Goal: Task Accomplishment & Management: Manage account settings

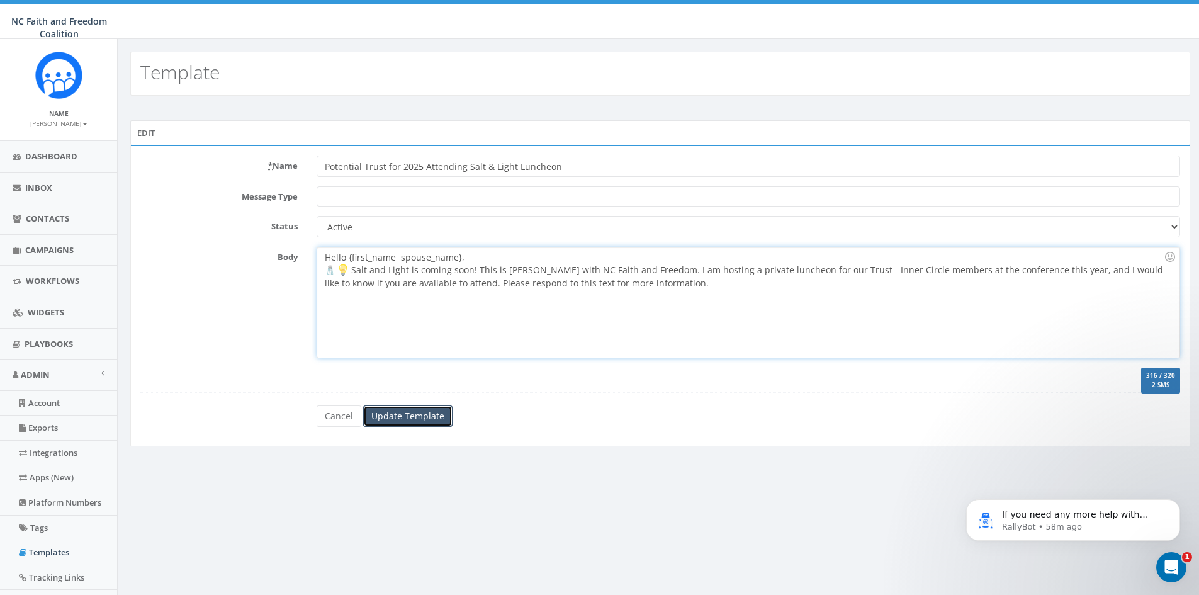
click at [383, 412] on input "Update Template" at bounding box center [407, 415] width 89 height 21
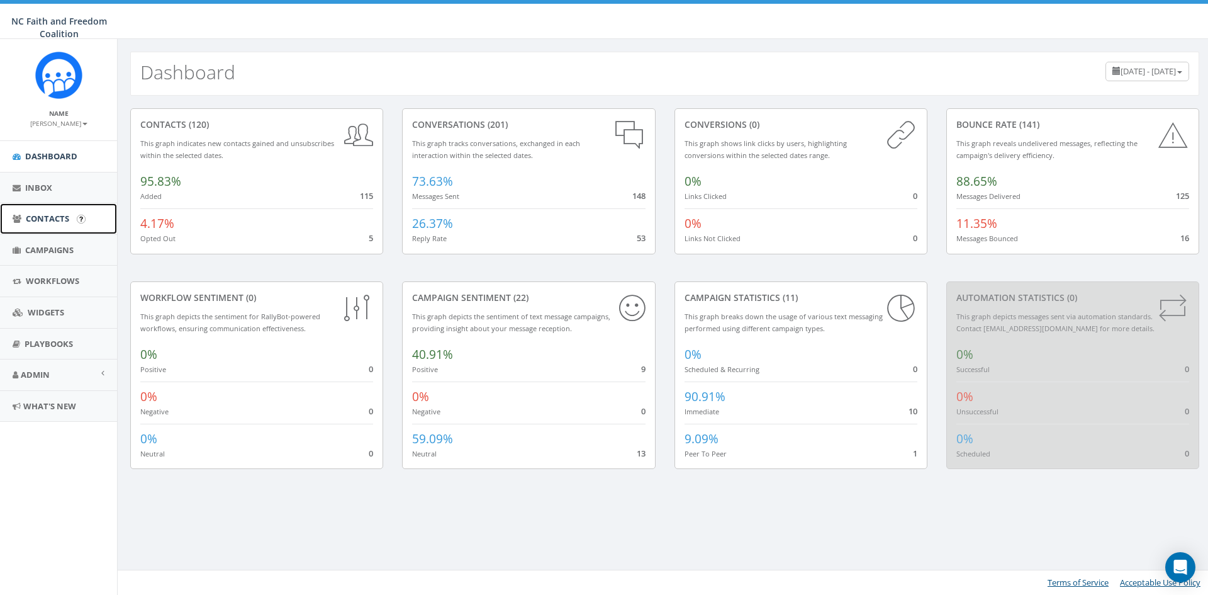
click at [55, 219] on span "Contacts" at bounding box center [47, 218] width 43 height 11
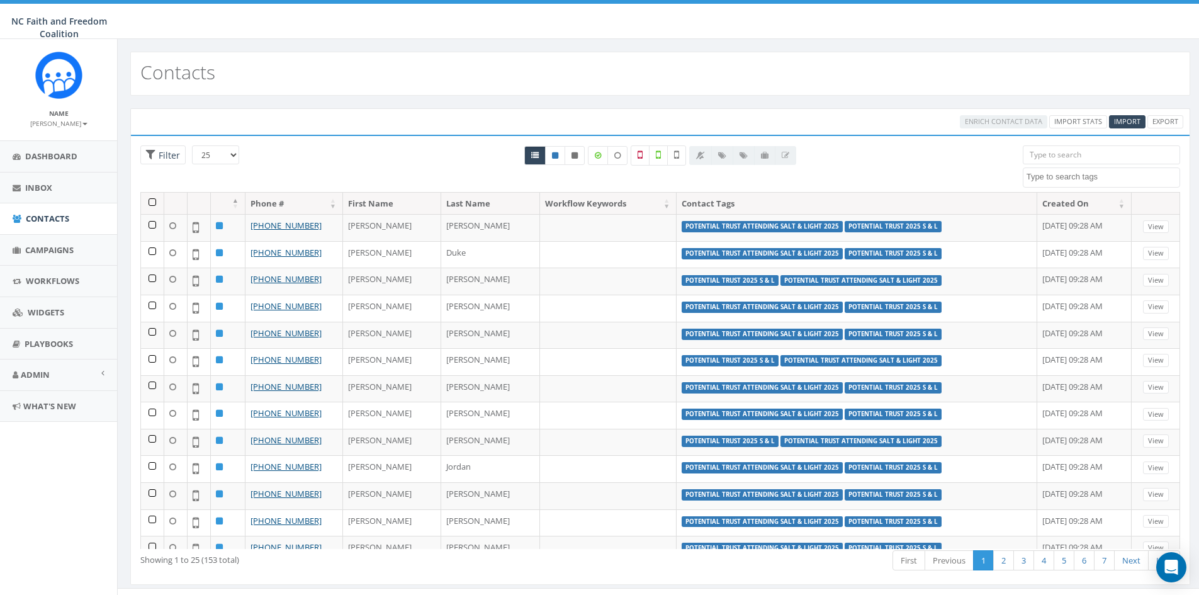
select select
click at [1074, 155] on input "search" at bounding box center [1101, 154] width 157 height 19
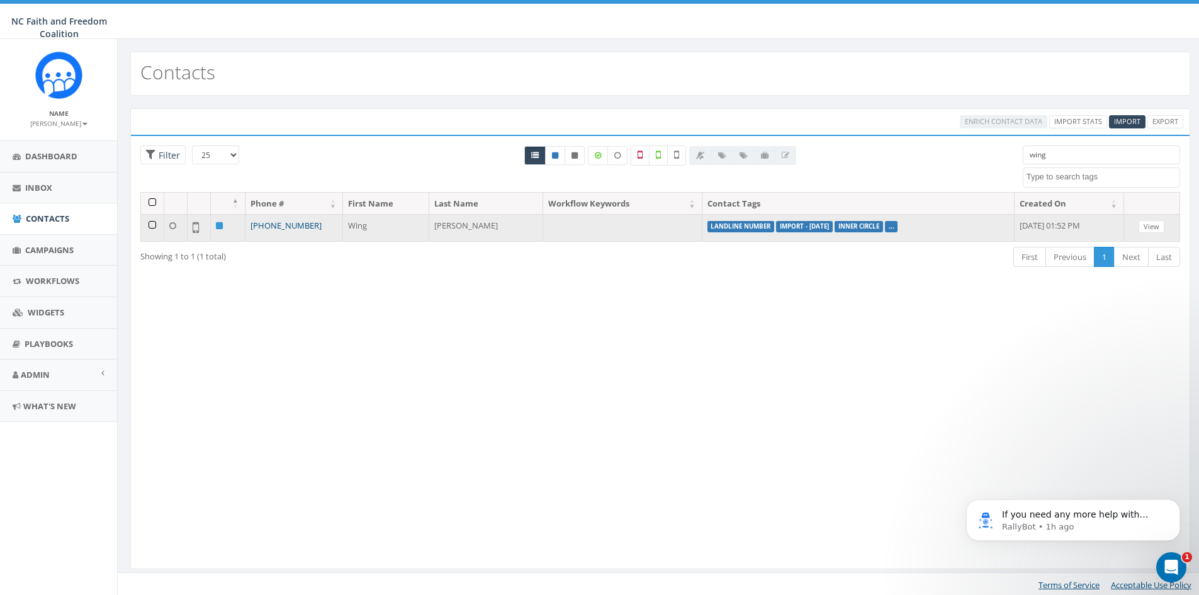
type input "wing"
click at [273, 227] on link "+1 919-342-6362" at bounding box center [285, 225] width 71 height 11
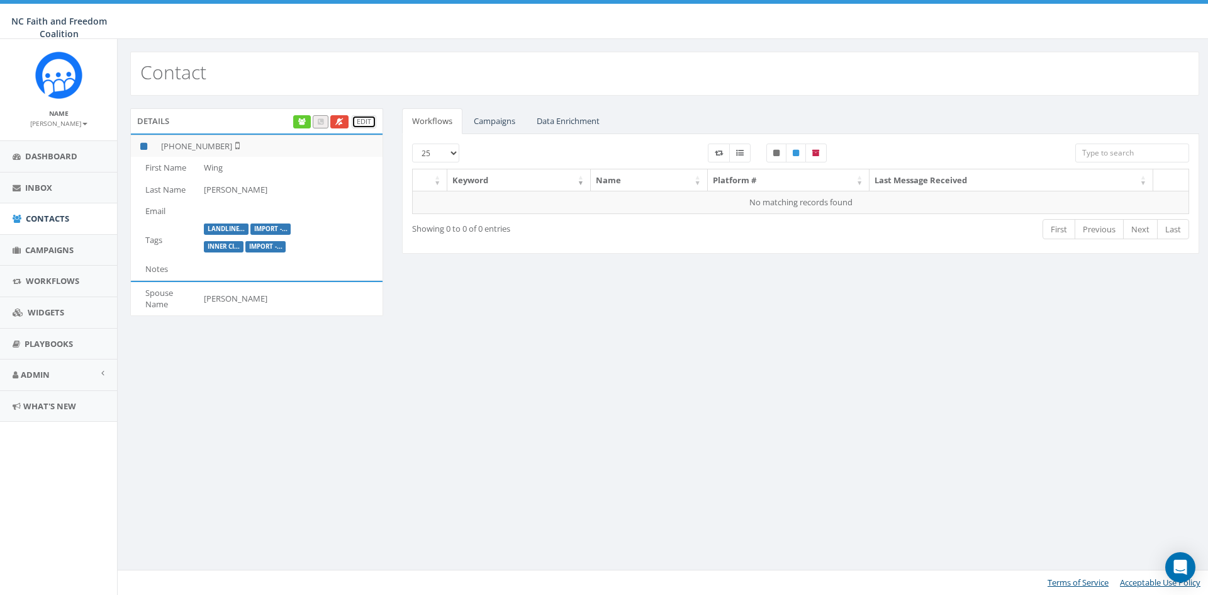
click at [365, 116] on link "Edit" at bounding box center [364, 121] width 25 height 13
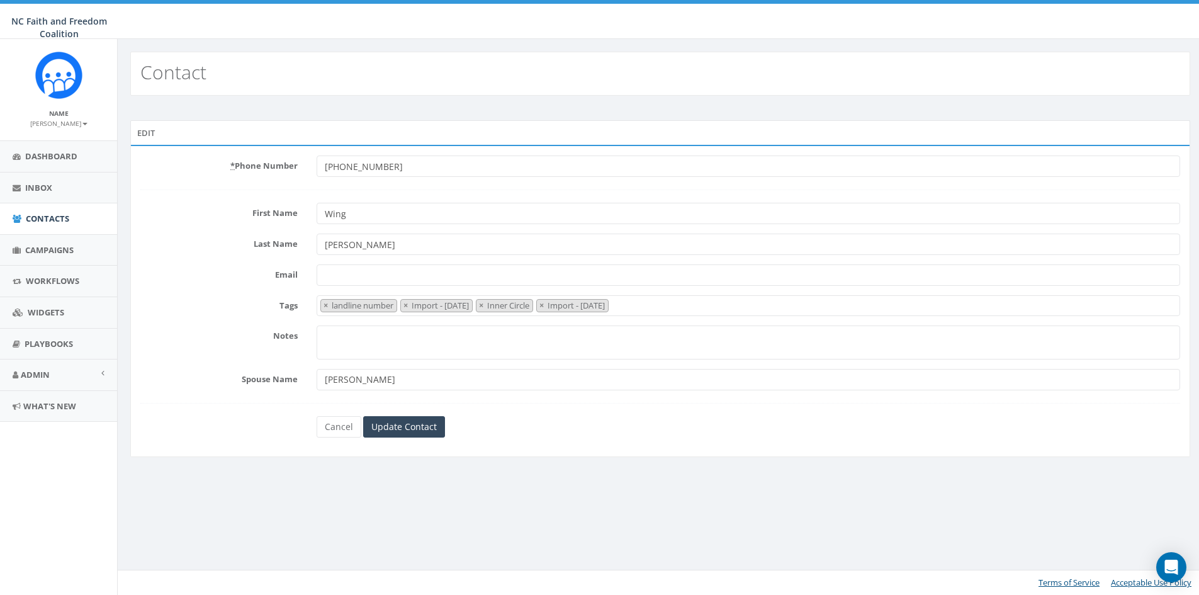
select select "landline number"
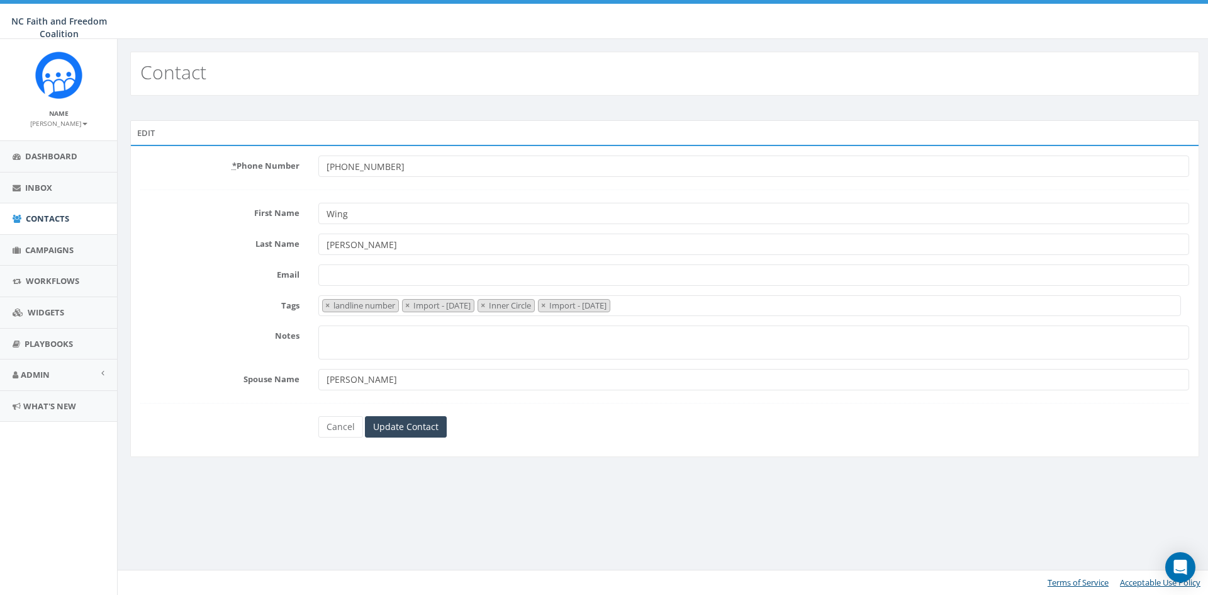
click at [395, 166] on input "+19193426362" at bounding box center [753, 165] width 871 height 21
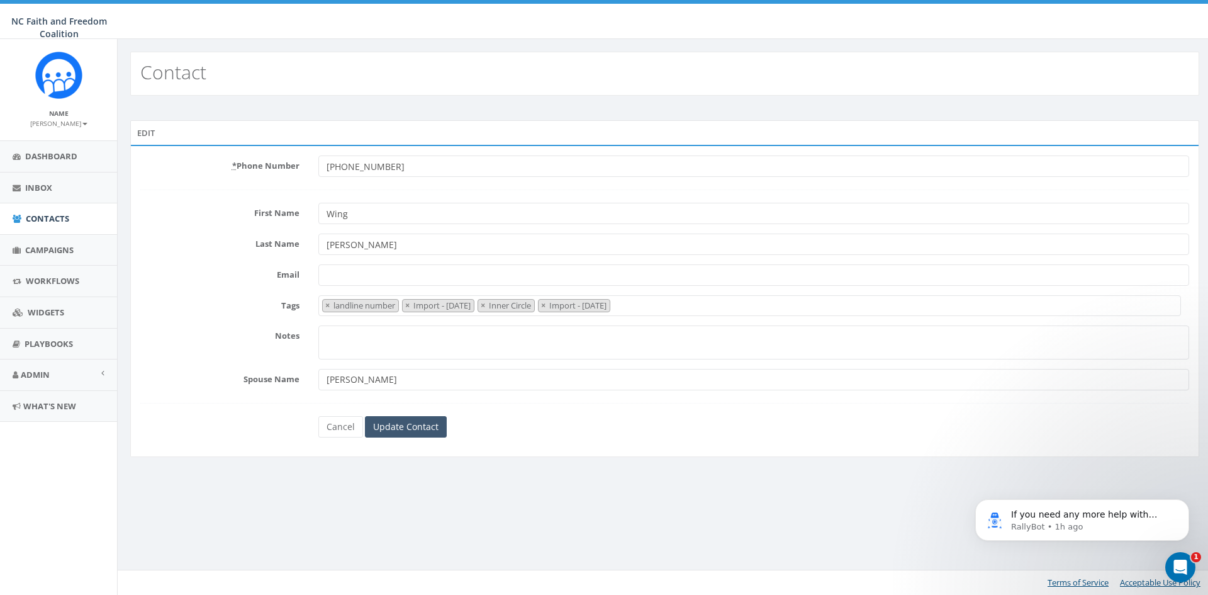
type input "+19196213447"
click at [411, 427] on input "Update Contact" at bounding box center [406, 426] width 82 height 21
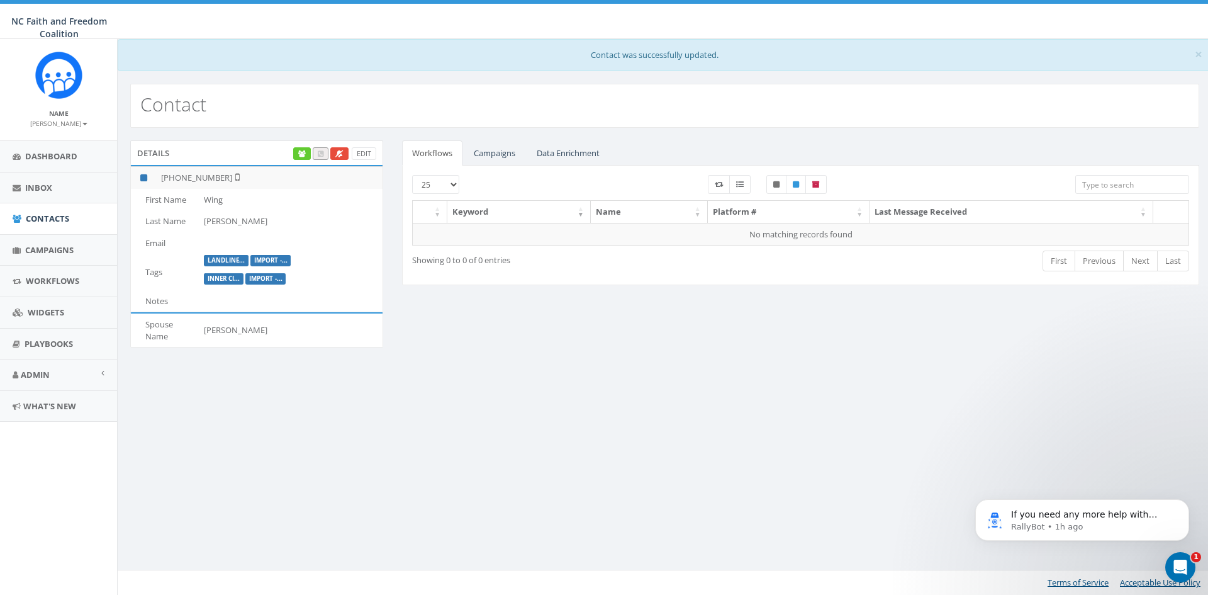
click at [1137, 183] on input "search" at bounding box center [1133, 184] width 114 height 19
type input "link"
click at [53, 219] on span "Contacts" at bounding box center [47, 218] width 43 height 11
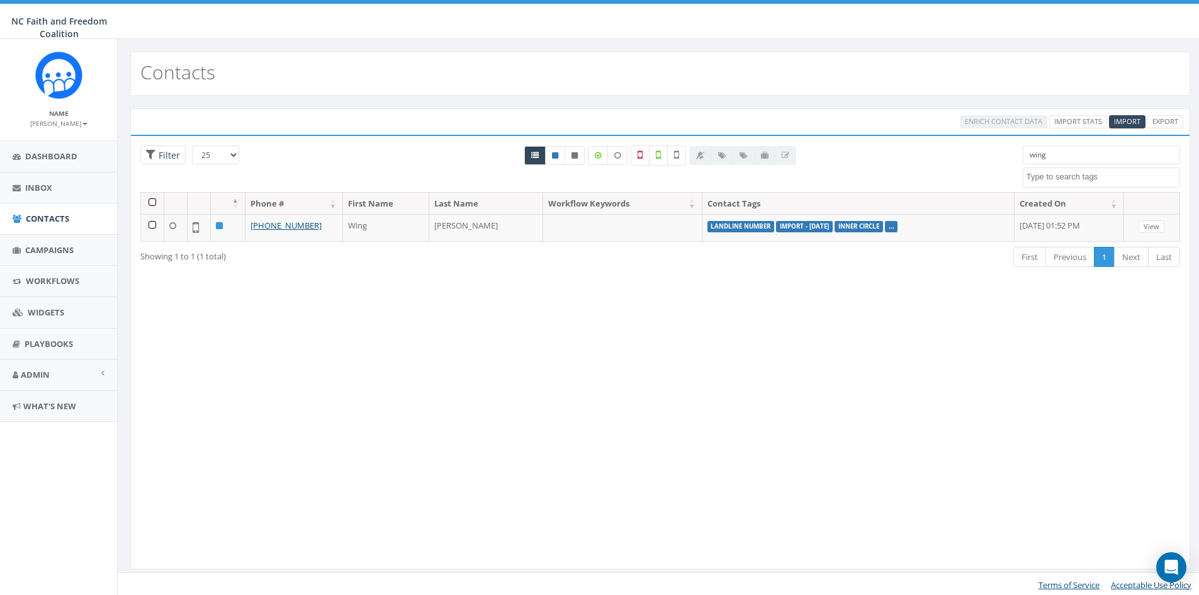
select select
drag, startPoint x: 1071, startPoint y: 153, endPoint x: 987, endPoint y: 155, distance: 83.7
click at [987, 155] on div "25 50 100 Filter wing Import - 07/28/2025 Import - 07/29/2025 Import - 08/04/20…" at bounding box center [660, 168] width 1059 height 47
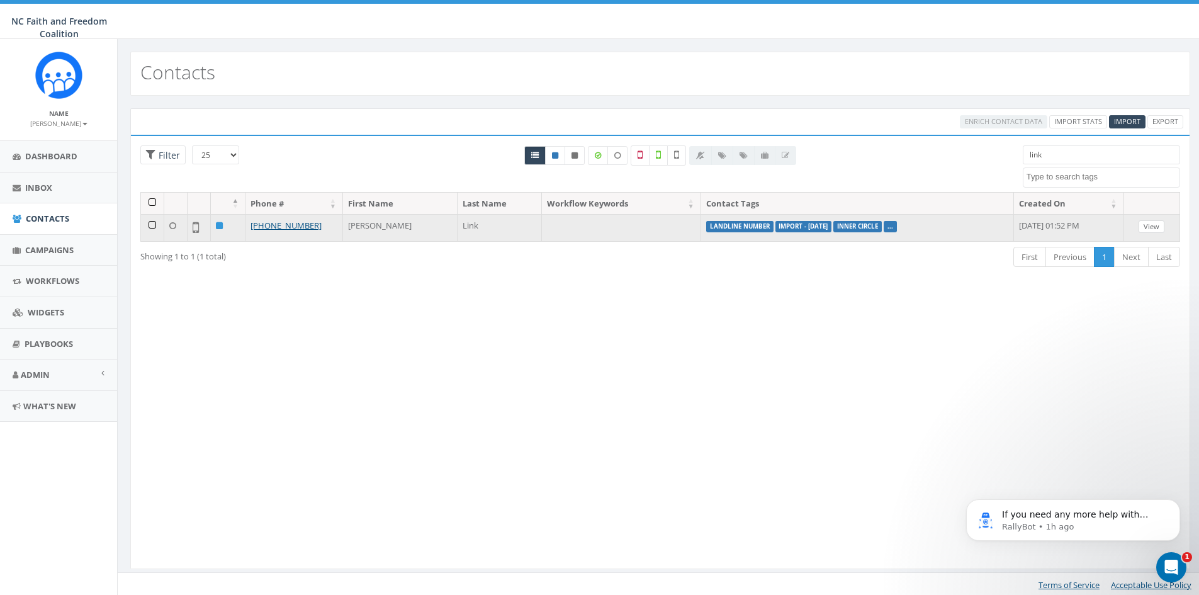
type input "link"
click at [1162, 230] on link "View" at bounding box center [1151, 226] width 26 height 13
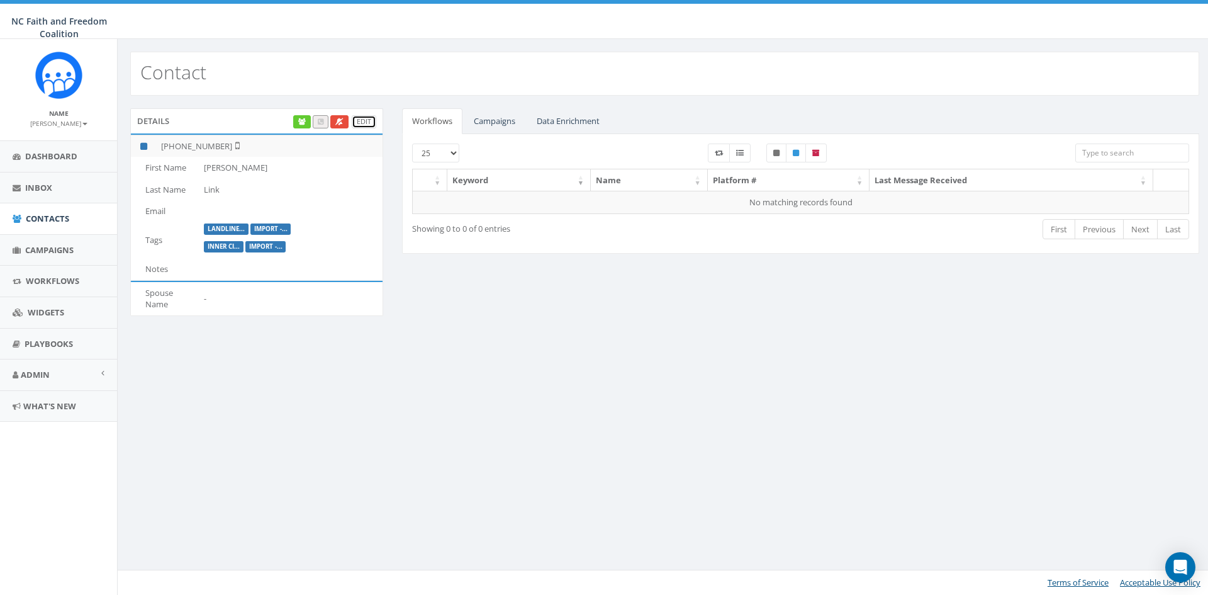
click at [364, 122] on link "Edit" at bounding box center [364, 121] width 25 height 13
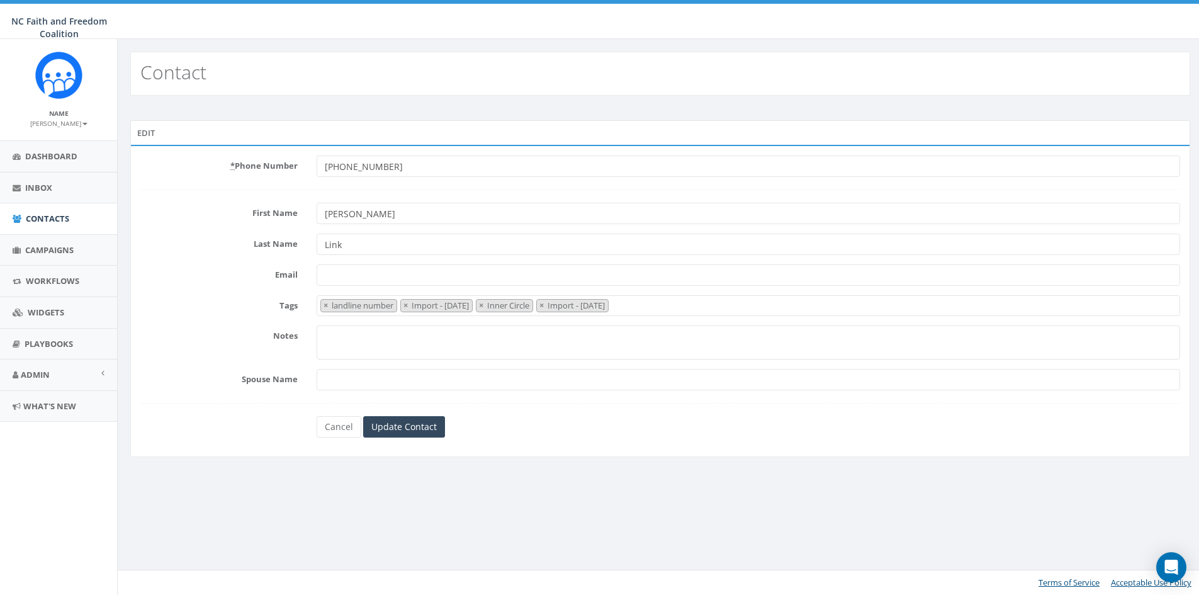
select select "landline number"
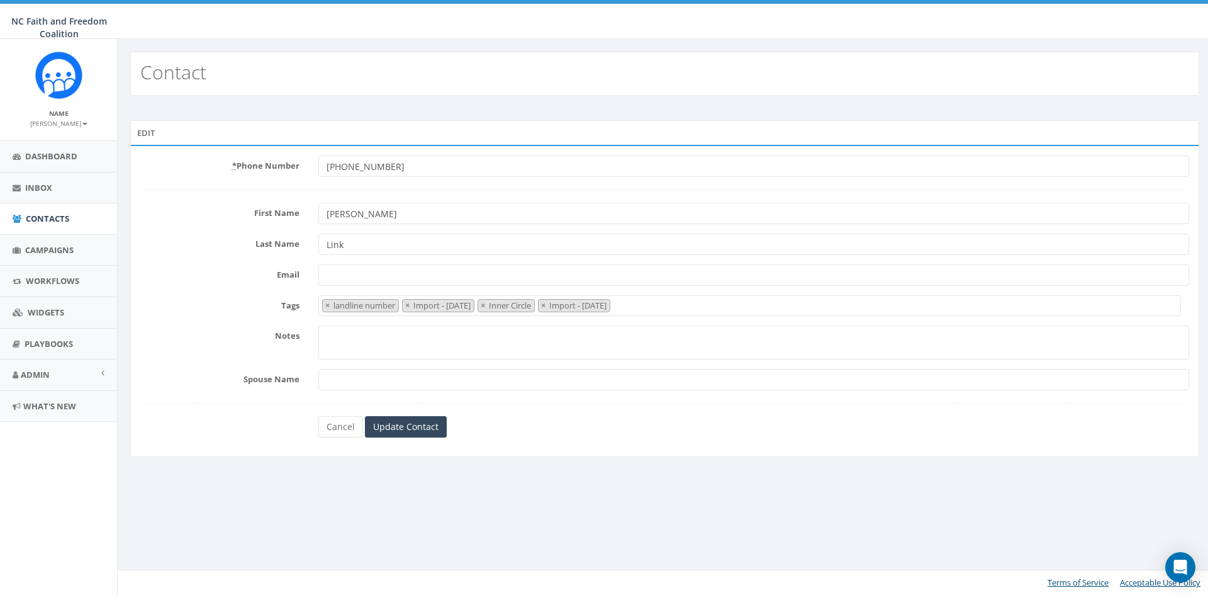
click at [389, 167] on input "+13367316246" at bounding box center [753, 165] width 871 height 21
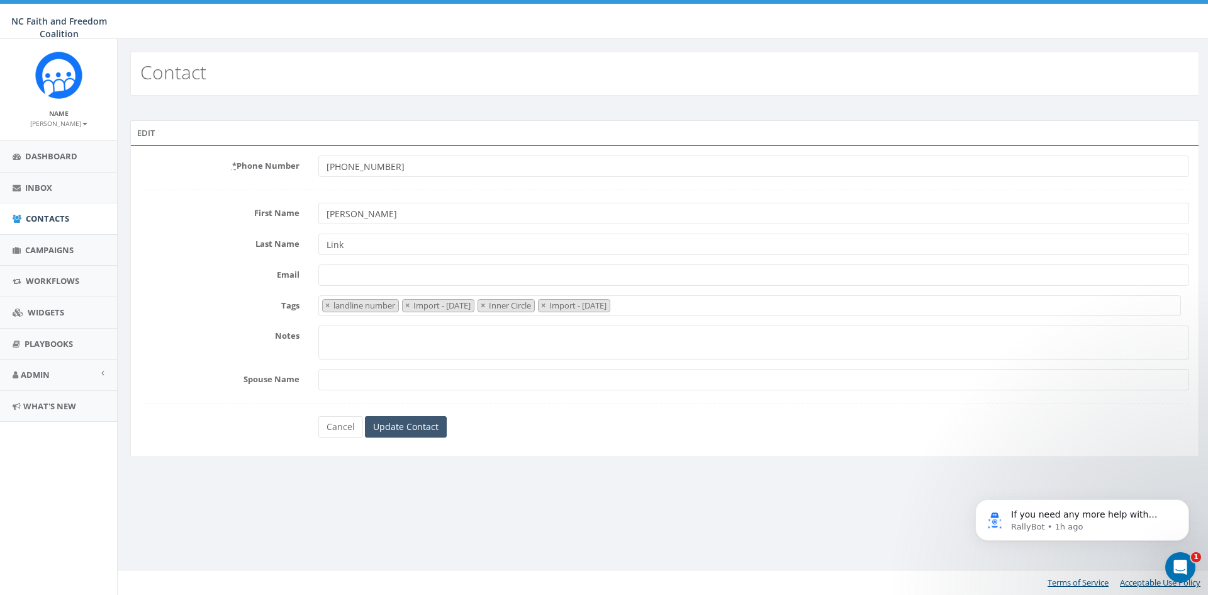
type input "+13369165645"
click at [415, 419] on input "Update Contact" at bounding box center [406, 426] width 82 height 21
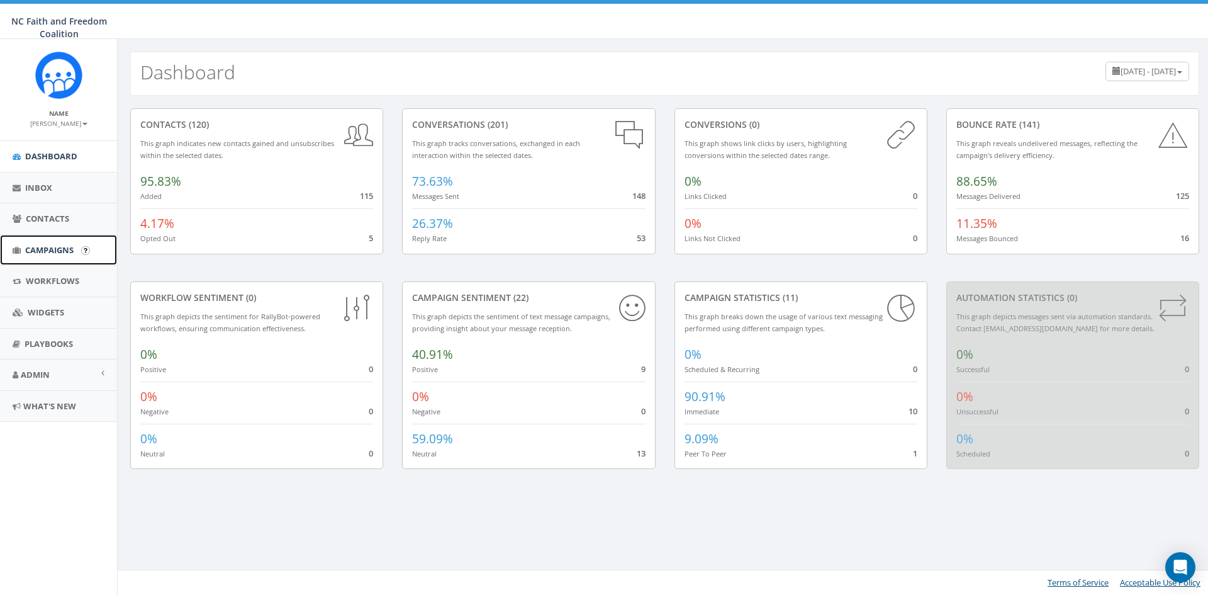
click at [55, 244] on span "Campaigns" at bounding box center [49, 249] width 48 height 11
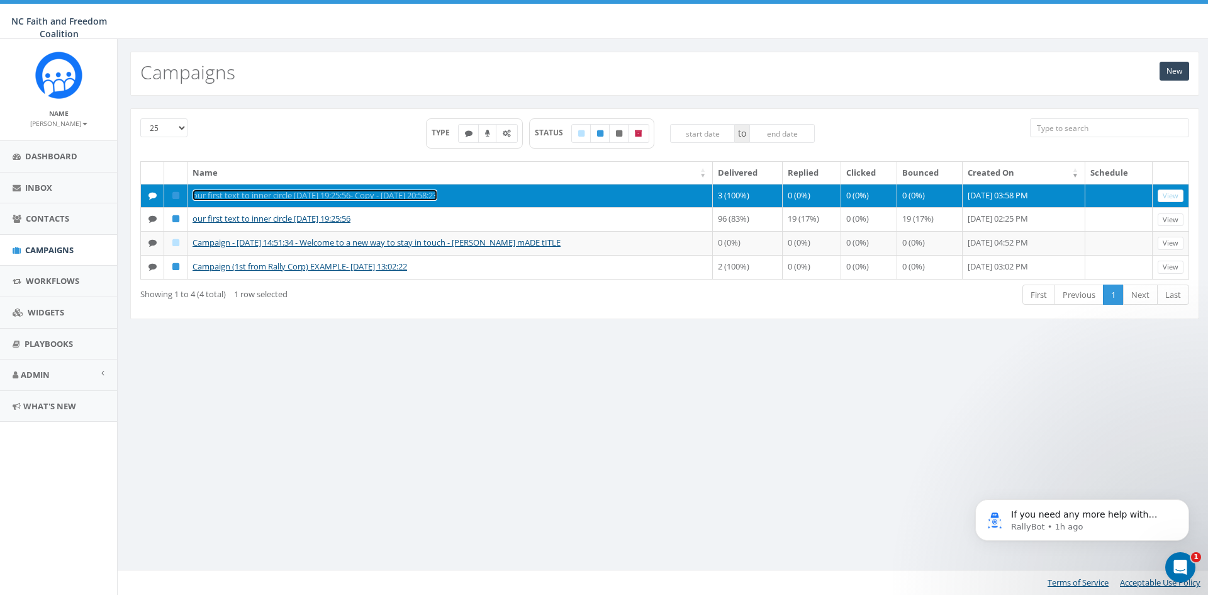
click at [309, 197] on link "our first text to inner circle [DATE] 19:25:56- Copy - [DATE] 20:58:23" at bounding box center [315, 194] width 245 height 11
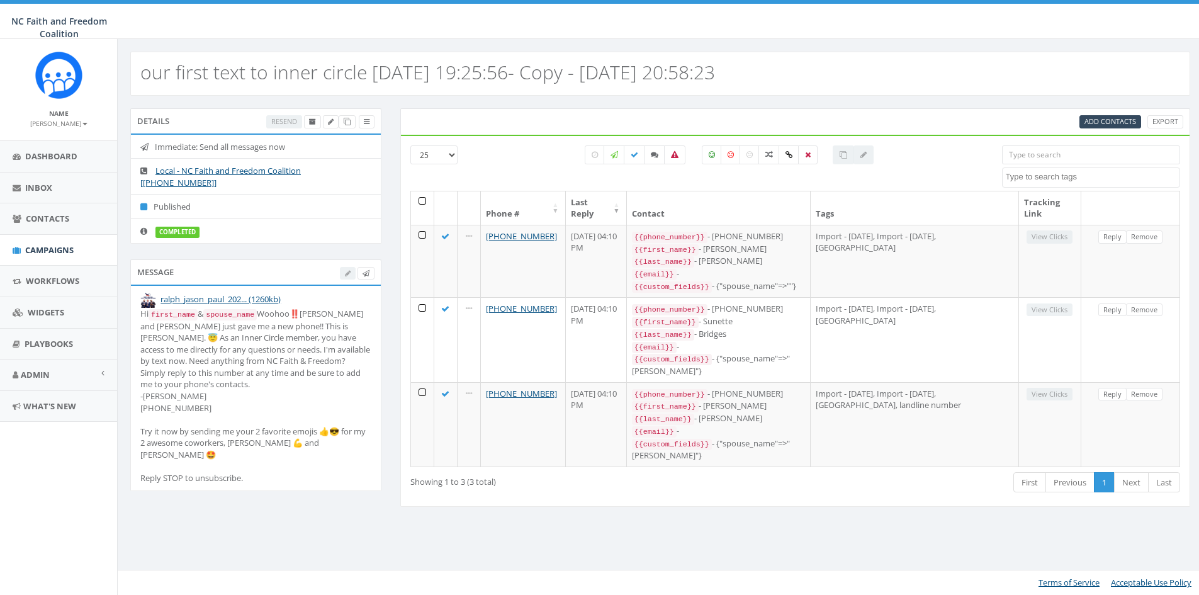
select select
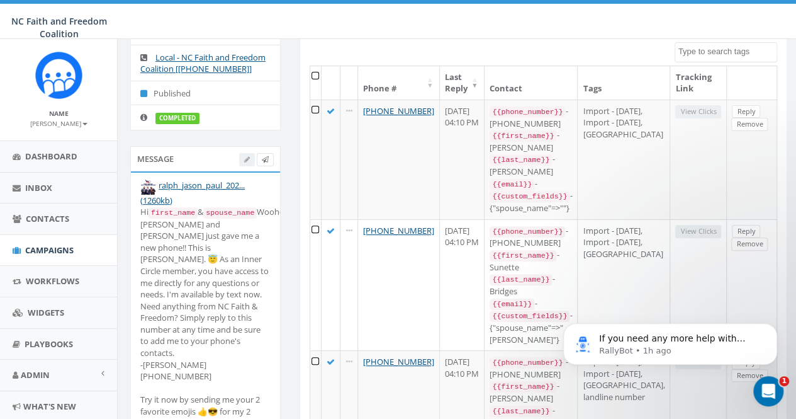
scroll to position [126, 0]
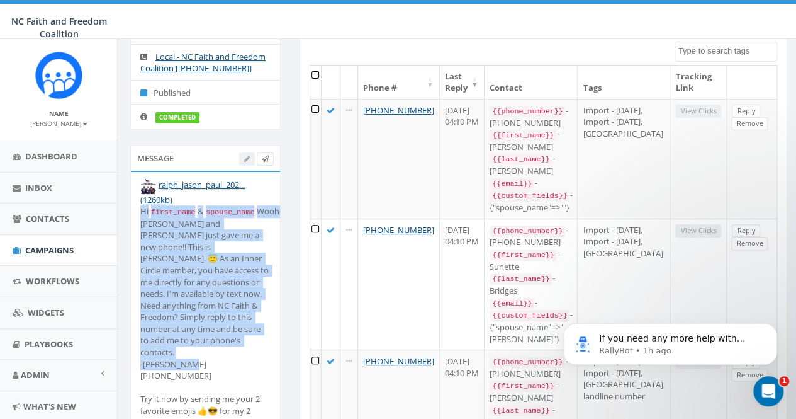
drag, startPoint x: 140, startPoint y: 232, endPoint x: 232, endPoint y: 381, distance: 174.6
click at [232, 381] on div "Hi first_name & spouse_name Woohoo‼️[PERSON_NAME] and [PERSON_NAME] just gave m…" at bounding box center [205, 339] width 130 height 269
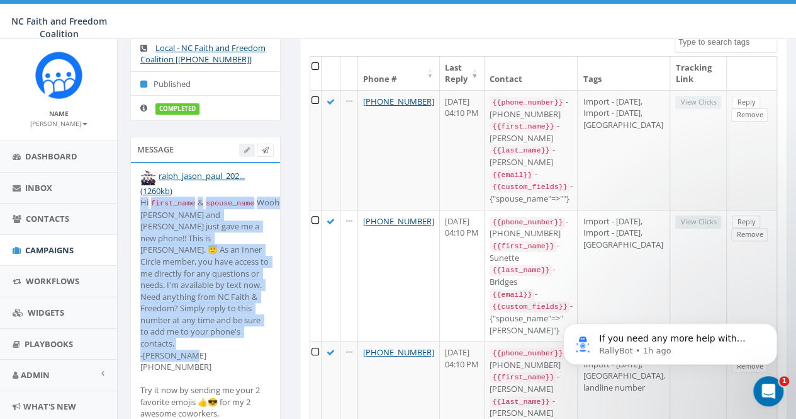
scroll to position [189, 0]
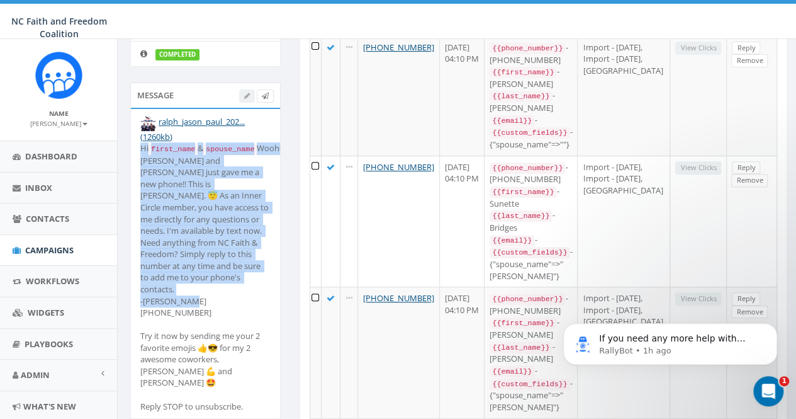
click at [253, 306] on div "Hi first_name & spouse_name Woohoo‼️[PERSON_NAME] and [PERSON_NAME] just gave m…" at bounding box center [205, 276] width 130 height 269
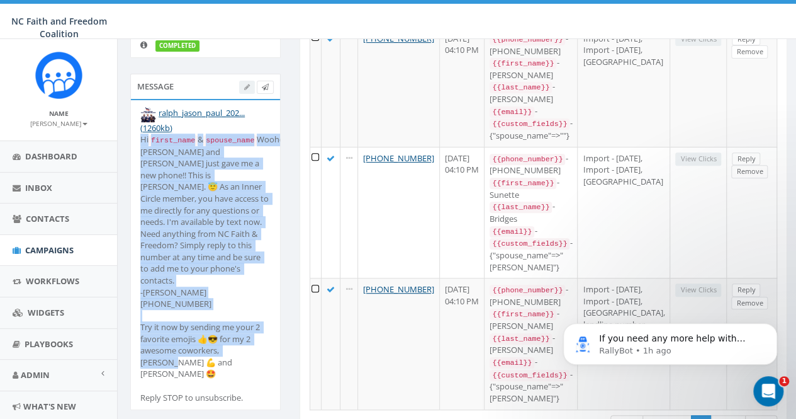
scroll to position [213, 0]
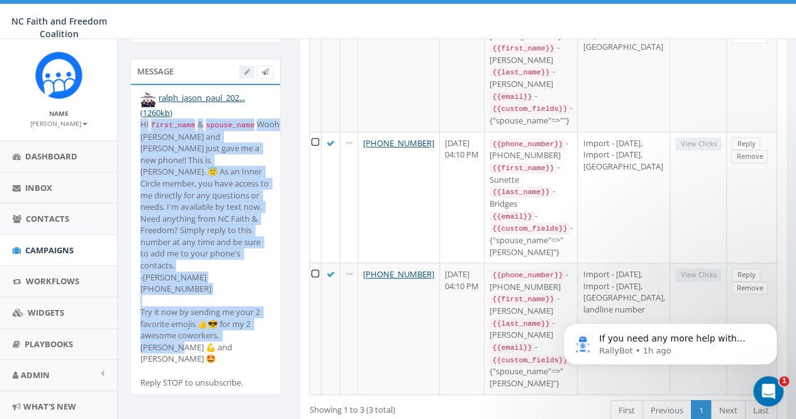
drag, startPoint x: 141, startPoint y: 168, endPoint x: 252, endPoint y: 361, distance: 222.5
click at [252, 361] on div "Hi first_name & spouse_name Woohoo‼️[PERSON_NAME] and [PERSON_NAME] just gave m…" at bounding box center [205, 252] width 130 height 269
copy div "Hi first_name & spouse_name Woohoo‼️[PERSON_NAME] and [PERSON_NAME] just gave m…"
